Goal: Task Accomplishment & Management: Use online tool/utility

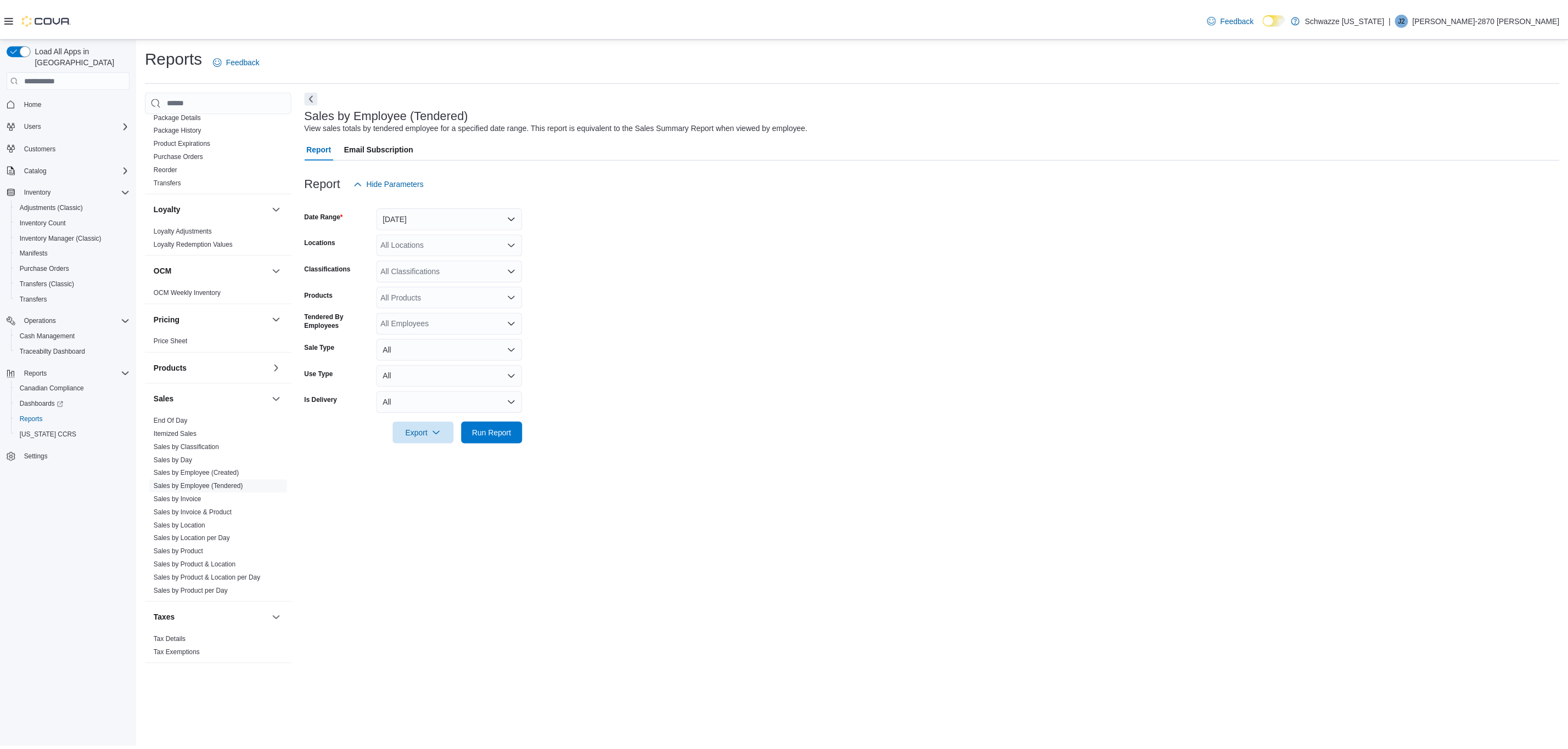
scroll to position [437, 0]
click at [230, 484] on link "Sales by Employee (Tendered)" at bounding box center [200, 484] width 90 height 7
click at [503, 442] on span "Run Report" at bounding box center [495, 432] width 48 height 22
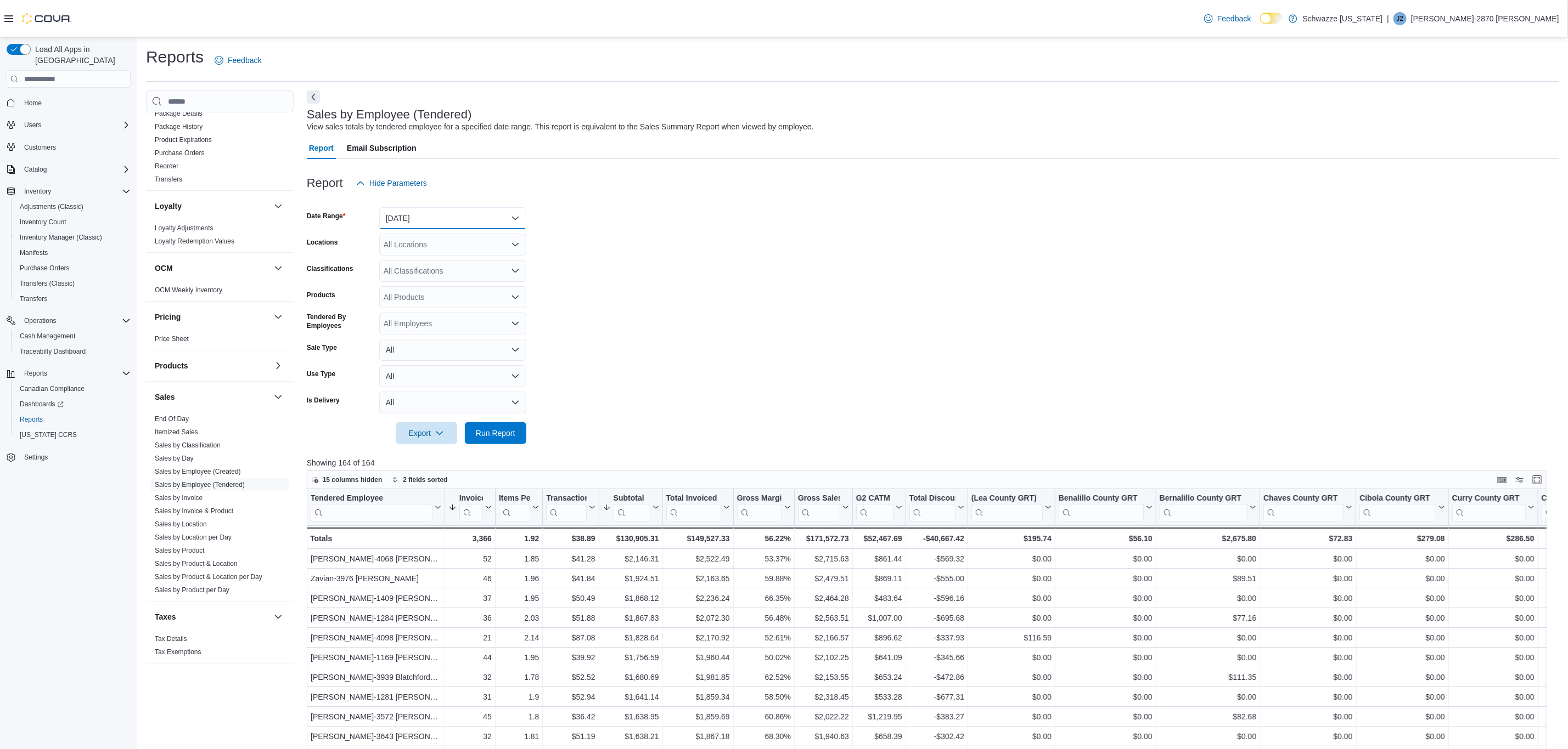
click at [448, 224] on button "Yesterday" at bounding box center [453, 218] width 147 height 22
click at [438, 257] on span "Today" at bounding box center [459, 262] width 125 height 13
click at [435, 249] on div "All Locations" at bounding box center [453, 244] width 147 height 22
click at [434, 359] on span "EV10 Sunland Park" at bounding box center [448, 356] width 80 height 11
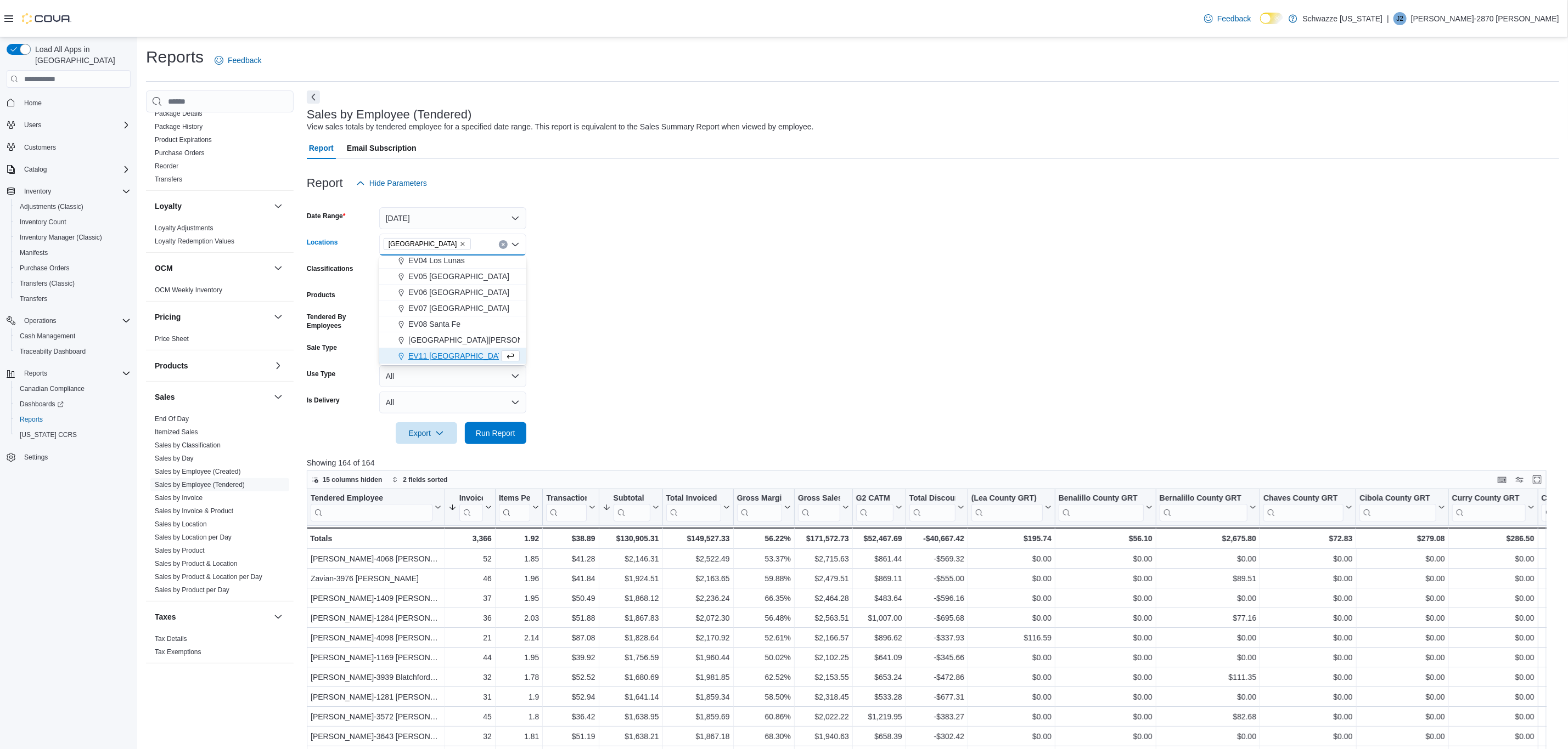
click at [587, 379] on form "Date Range Today Locations EV10 Sunland Park Combo box. Selected. EV10 Sunland …" at bounding box center [933, 319] width 1252 height 250
click at [479, 433] on span "Run Report" at bounding box center [495, 432] width 39 height 11
